Goal: Task Accomplishment & Management: Use online tool/utility

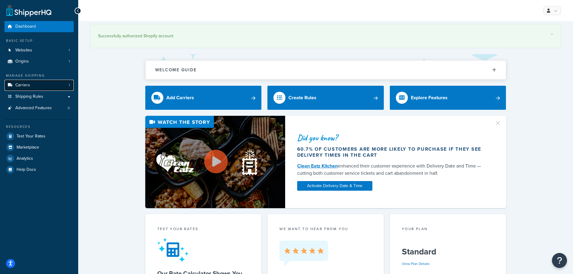
drag, startPoint x: 31, startPoint y: 81, endPoint x: 34, endPoint y: 82, distance: 3.1
click at [31, 81] on link "Carriers 1" at bounding box center [39, 85] width 69 height 11
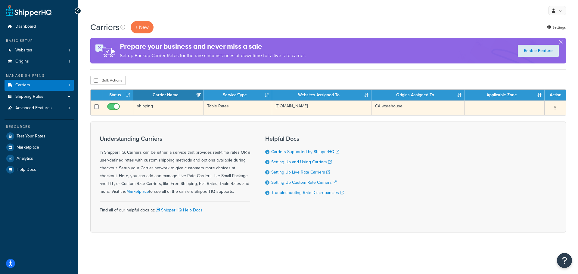
click at [555, 108] on icon "button" at bounding box center [554, 108] width 1 height 4
click at [543, 120] on link "Edit" at bounding box center [531, 120] width 48 height 12
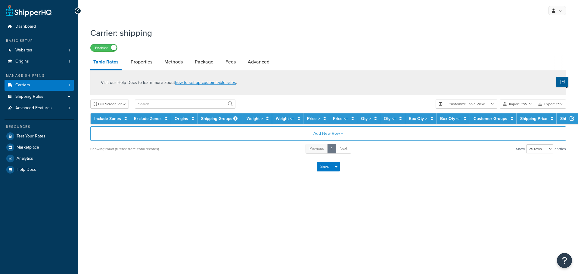
select select "25"
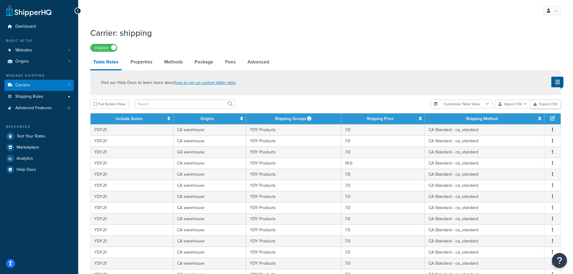
click at [552, 104] on button "Export CSV" at bounding box center [546, 104] width 31 height 9
click at [514, 103] on button "Import CSV" at bounding box center [513, 104] width 36 height 9
click at [516, 109] on div "Customize Table View Show all columns Show selected columns Import CSV Import a…" at bounding box center [496, 104] width 130 height 9
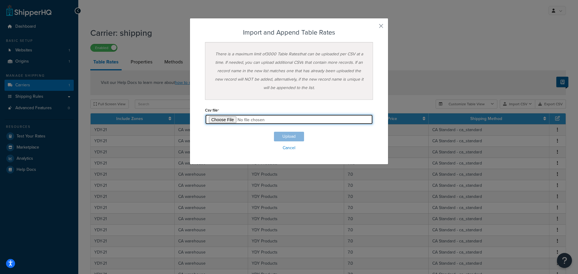
click at [226, 122] on input "file" at bounding box center [289, 119] width 168 height 10
type input "C:\fakepath\Table Rate Export-2025-09-16 0112.csv"
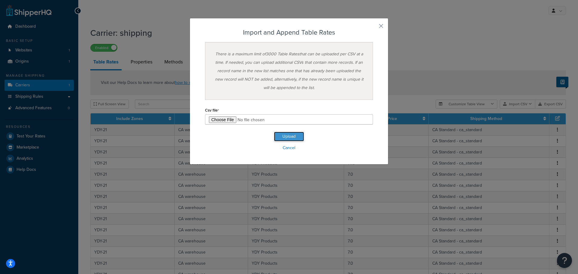
click at [288, 136] on button "Upload" at bounding box center [289, 137] width 30 height 10
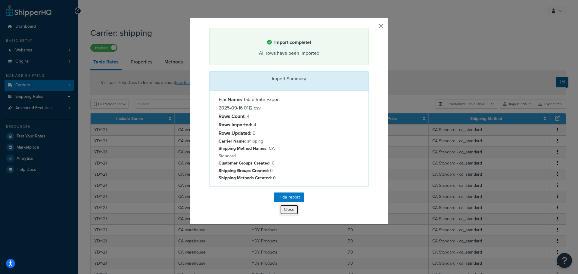
click at [289, 210] on button "Close" at bounding box center [289, 210] width 18 height 10
